Goal: Book appointment/travel/reservation

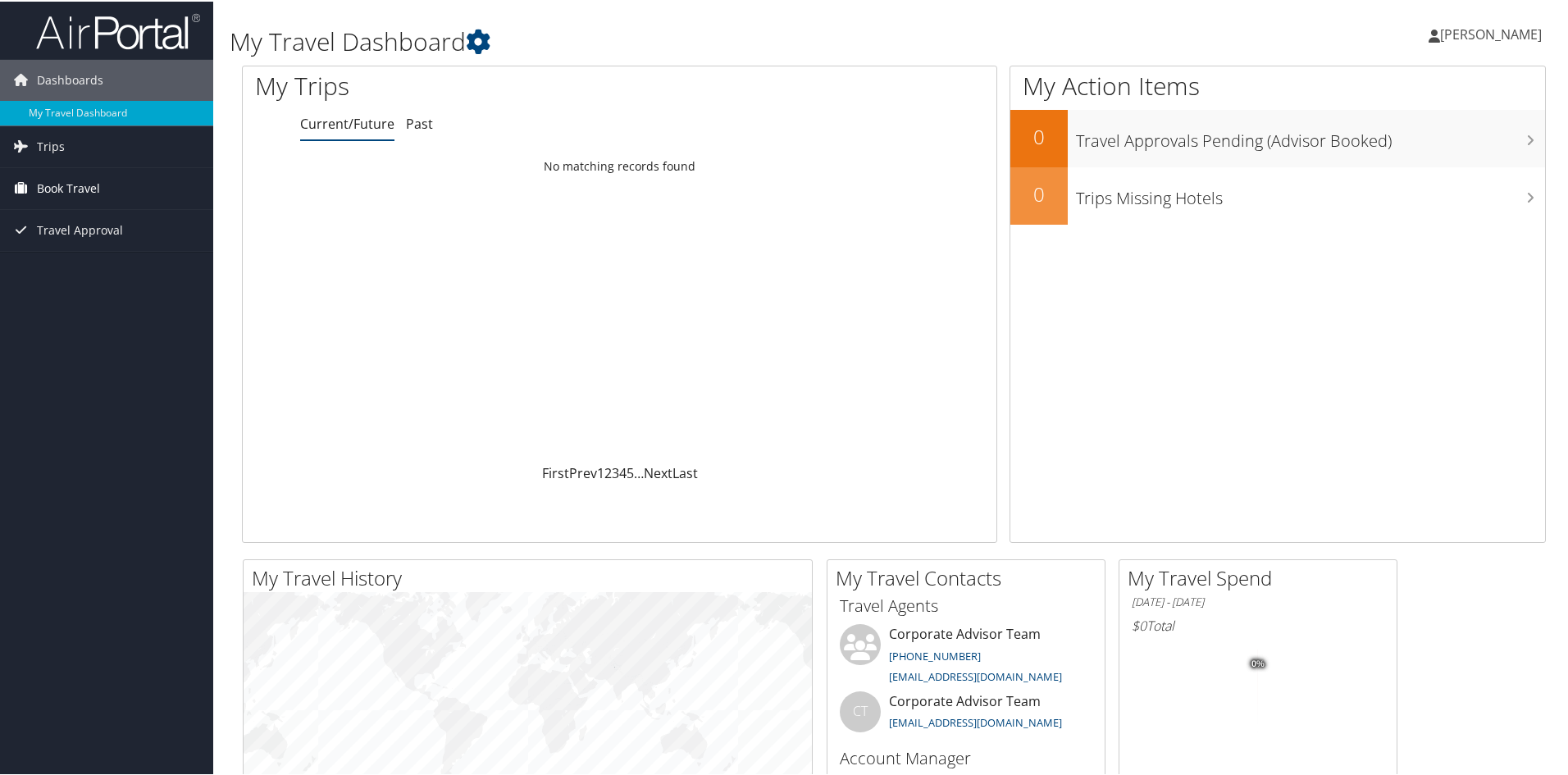
click at [75, 171] on span "Book Travel" at bounding box center [68, 187] width 63 height 41
click at [98, 219] on link "Agent Booking Request" at bounding box center [106, 219] width 213 height 24
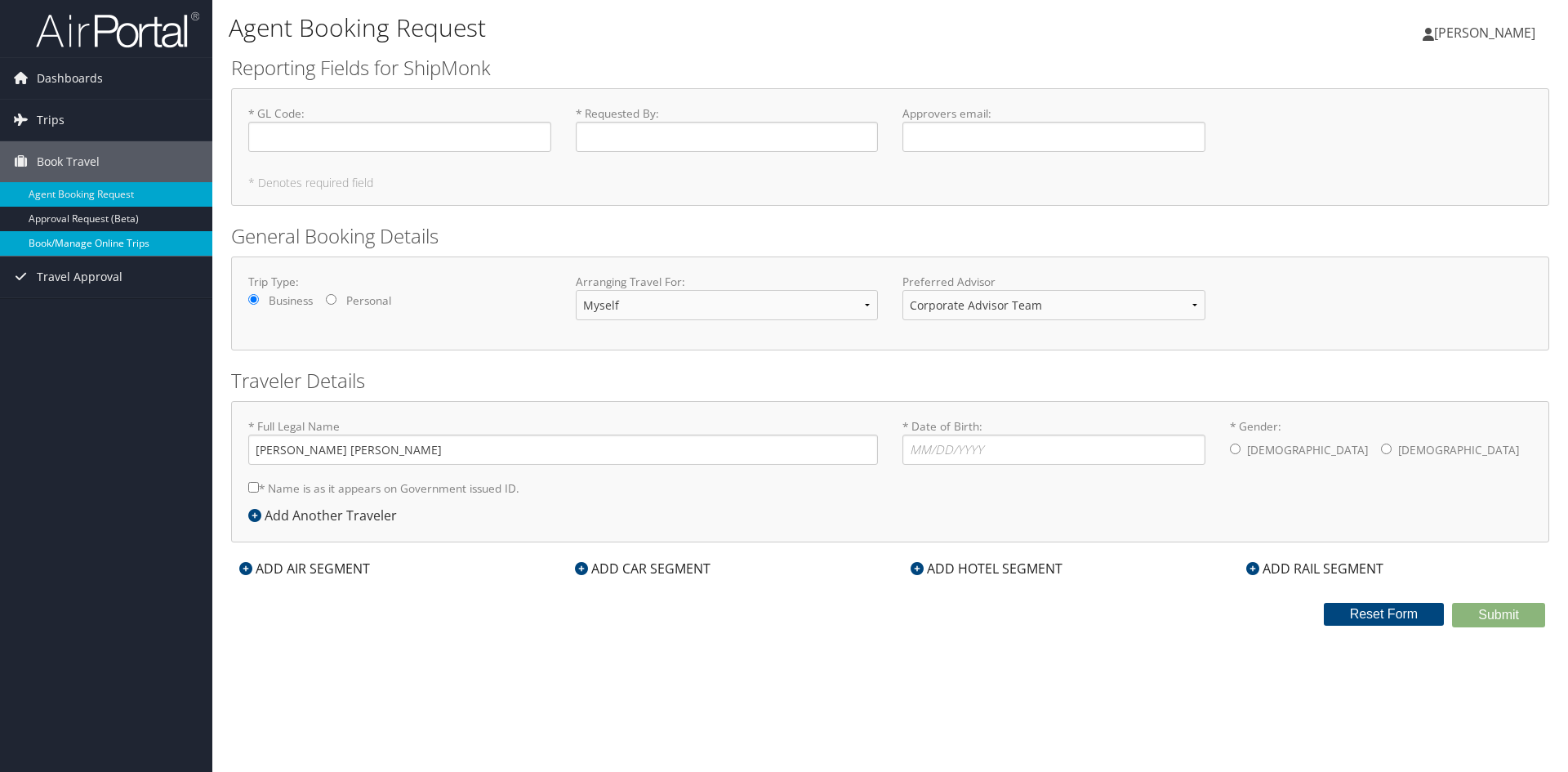
click at [96, 240] on link "Book/Manage Online Trips" at bounding box center [106, 244] width 212 height 24
